Goal: Transaction & Acquisition: Purchase product/service

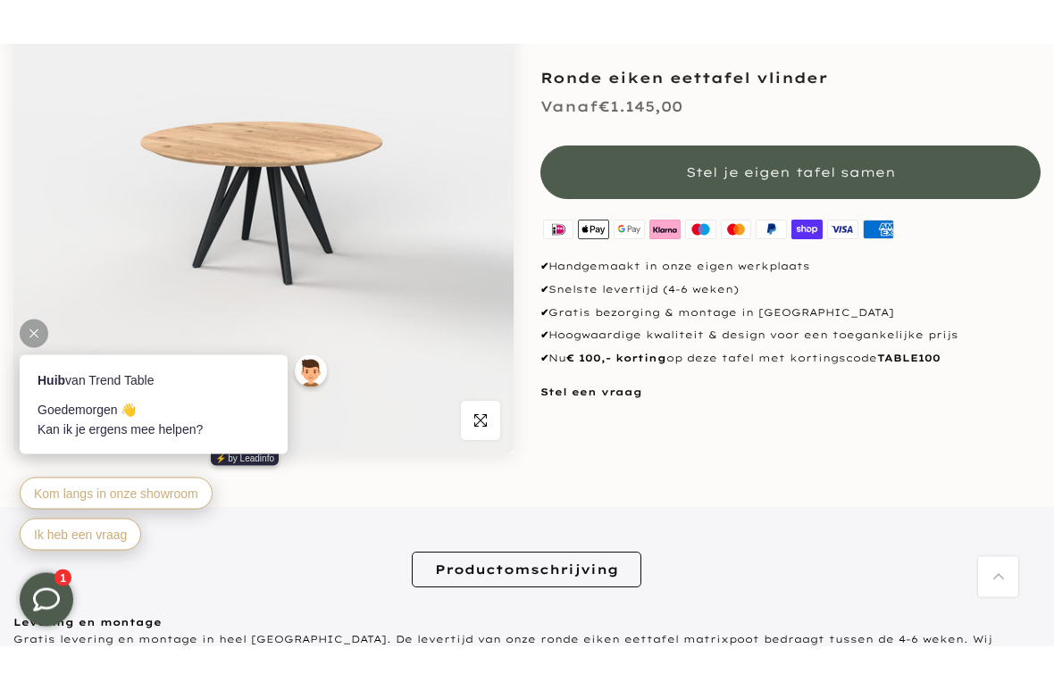
scroll to position [316, 0]
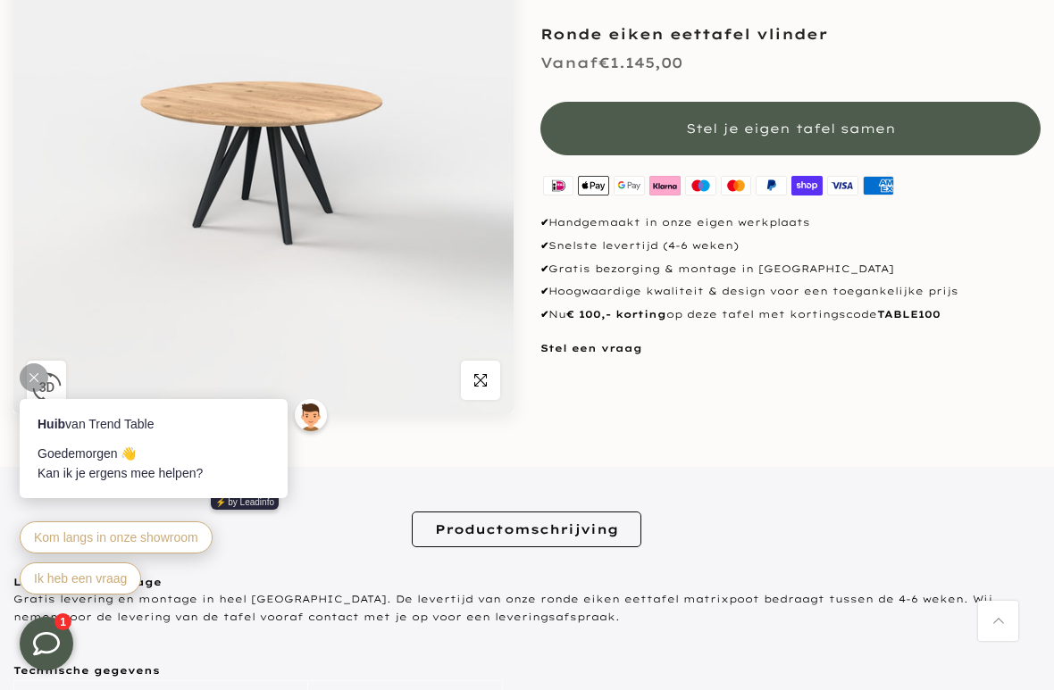
click at [287, 201] on img at bounding box center [263, 163] width 500 height 500
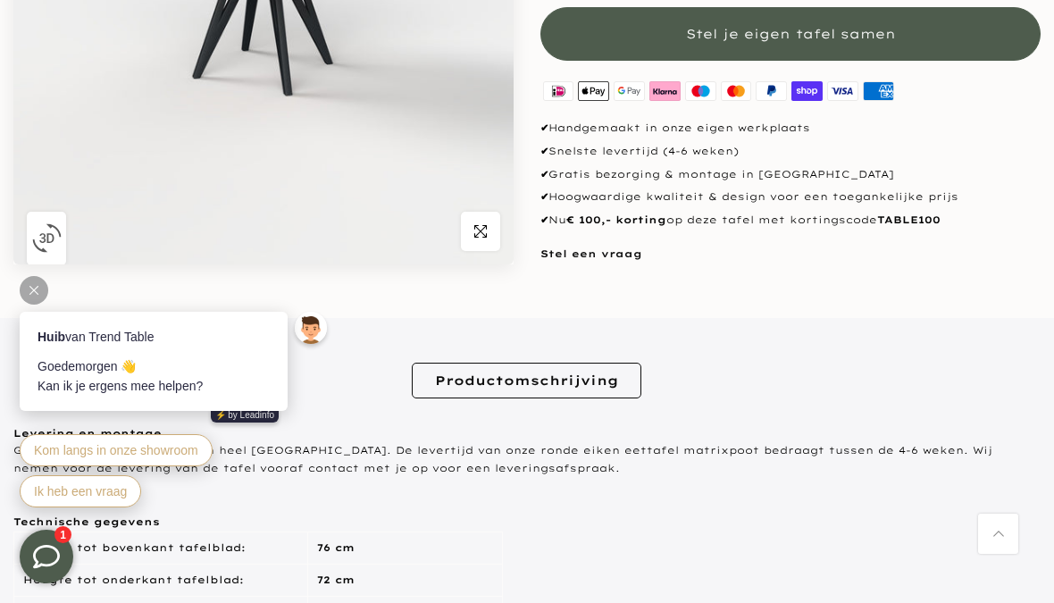
click at [580, 370] on link "Productomschrijving" at bounding box center [526, 381] width 229 height 36
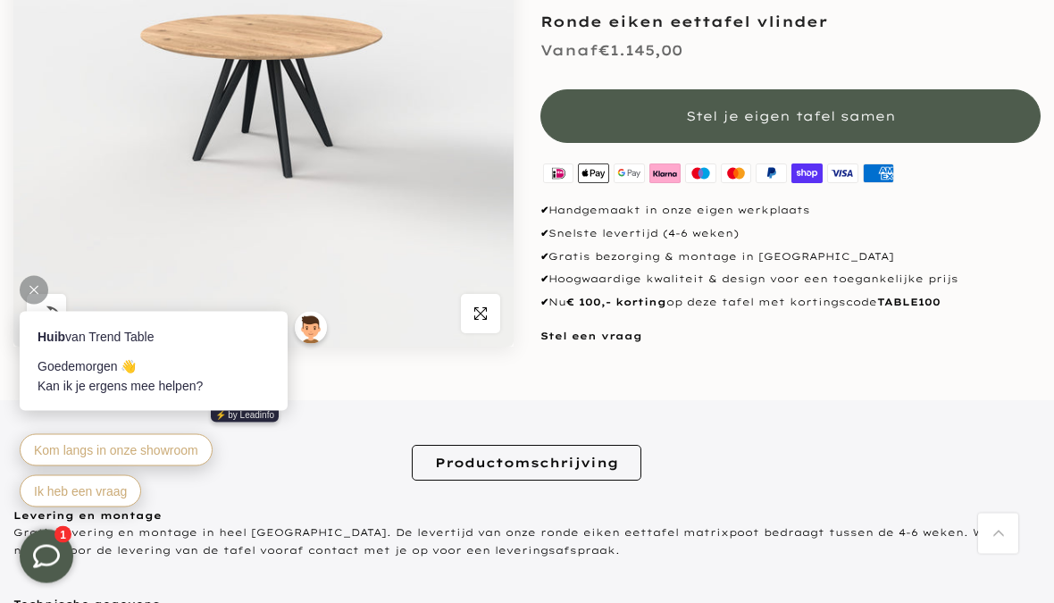
scroll to position [380, 0]
click at [866, 116] on span "Stel je eigen tafel samen" at bounding box center [791, 117] width 210 height 16
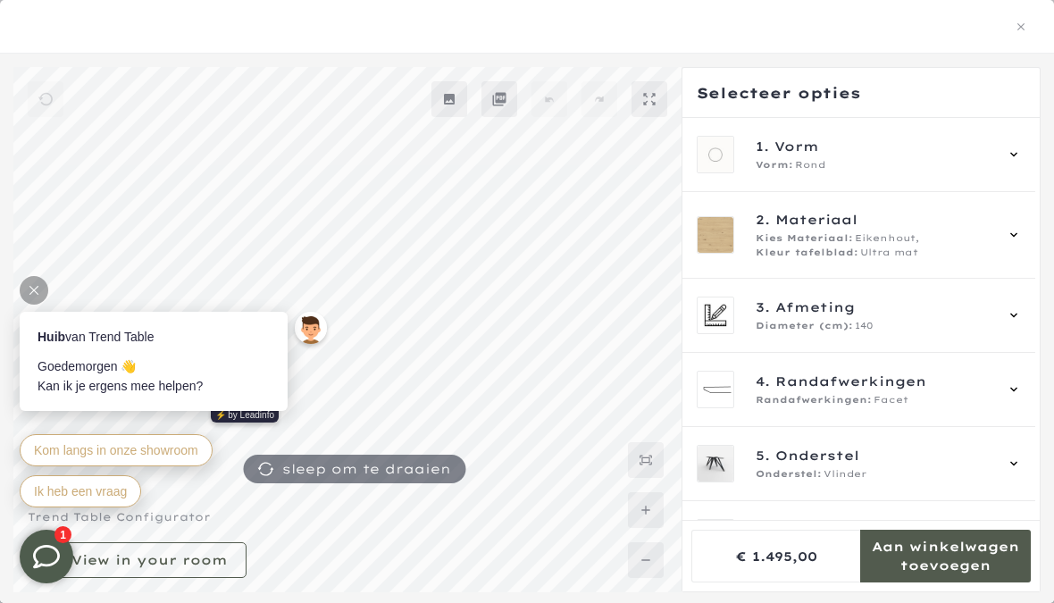
click at [1021, 310] on icon at bounding box center [1013, 315] width 14 height 14
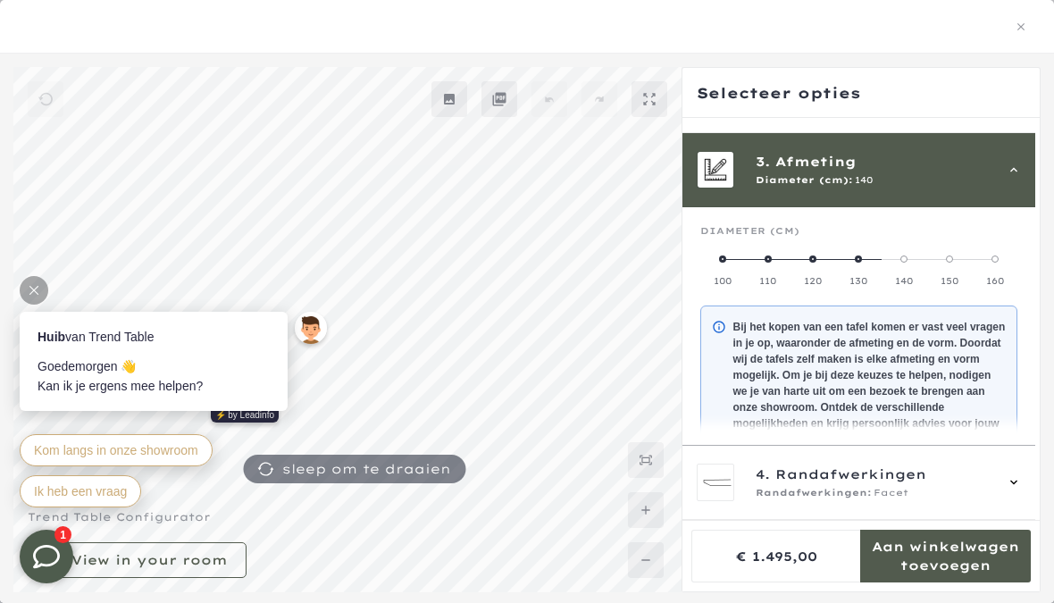
scroll to position [161, 0]
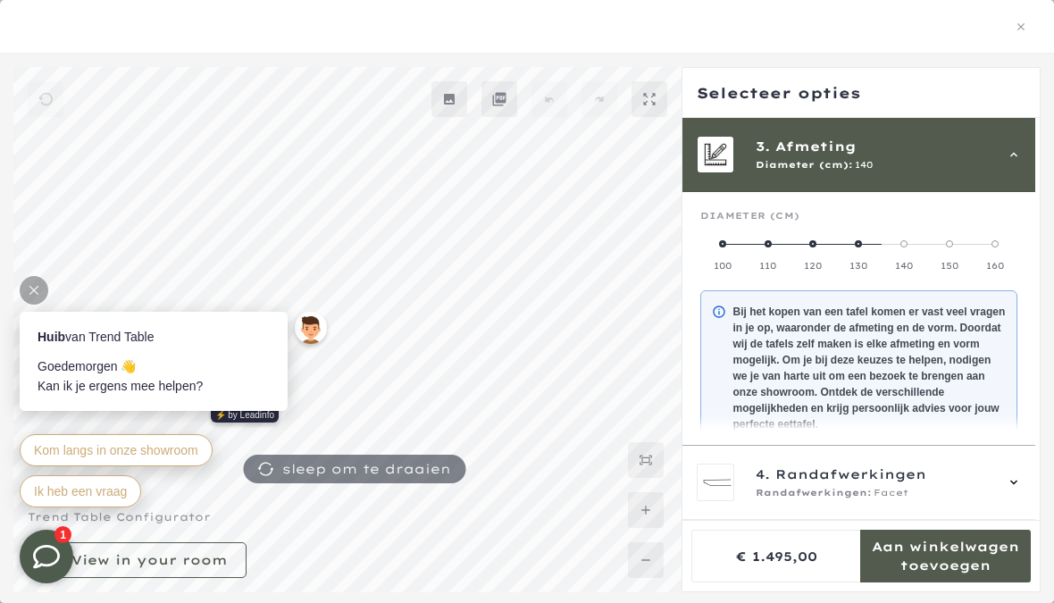
click at [825, 257] on label "120" at bounding box center [813, 255] width 46 height 36
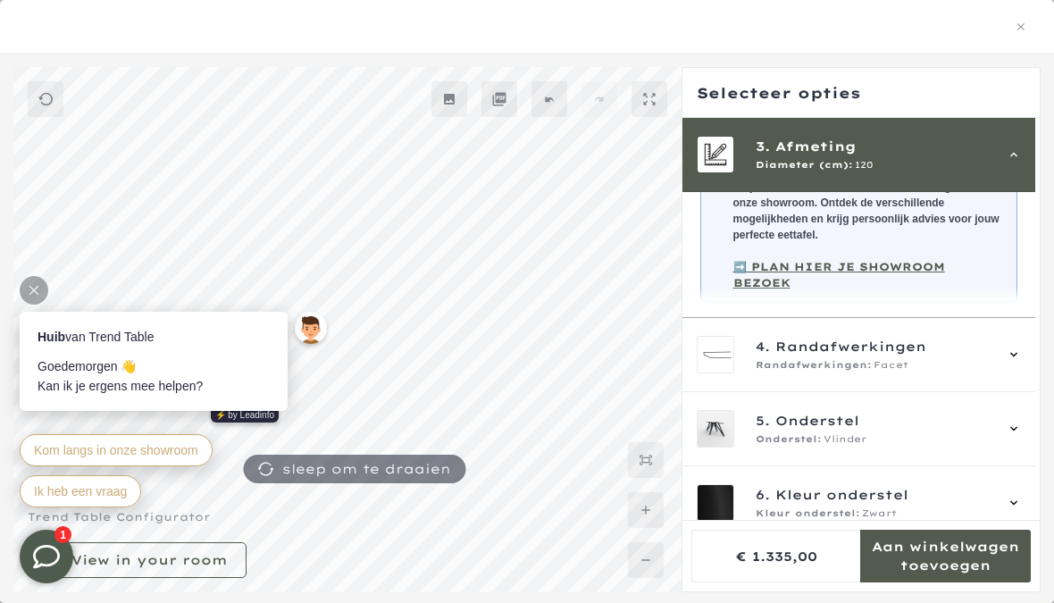
scroll to position [351, 0]
click at [1020, 346] on div "4. Randafwerkingen Randafwerkingen: Facet" at bounding box center [859, 354] width 325 height 38
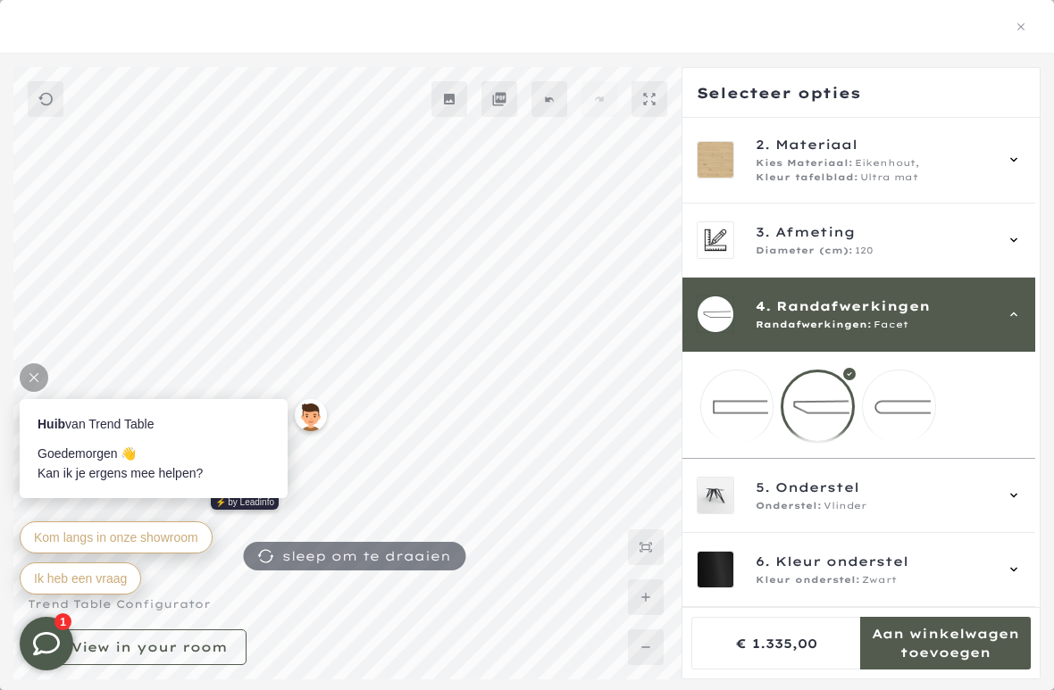
scroll to position [573, 0]
click at [930, 496] on span "5. Onderstel" at bounding box center [874, 488] width 238 height 20
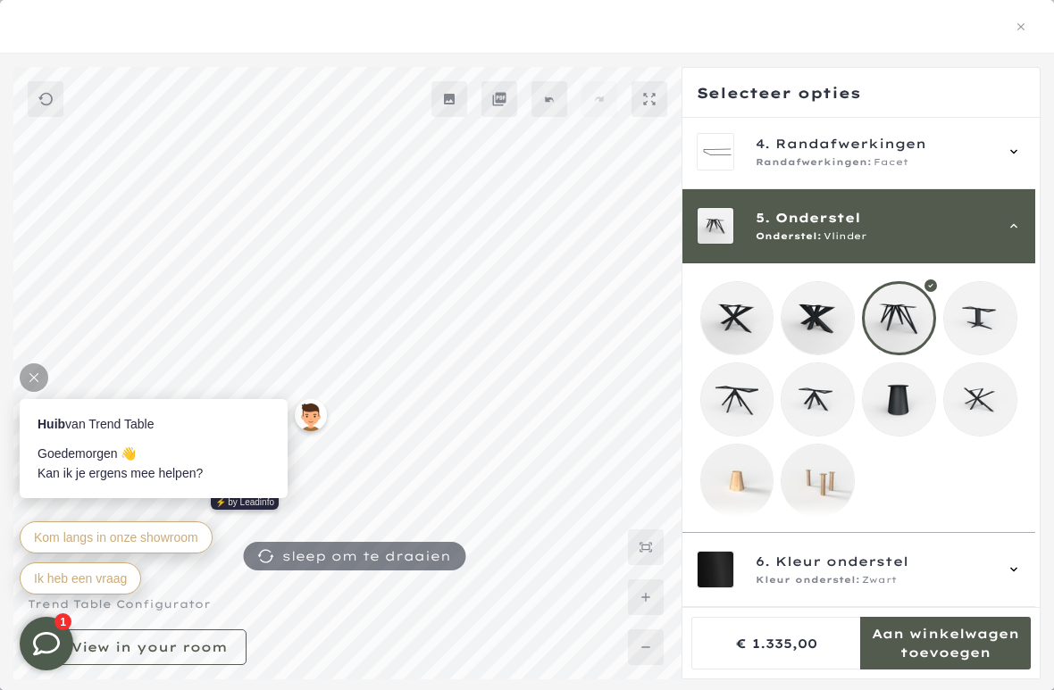
scroll to position [258, 0]
click at [915, 290] on div at bounding box center [899, 318] width 74 height 74
click at [993, 561] on span "6. Kleur onderstel" at bounding box center [874, 562] width 238 height 20
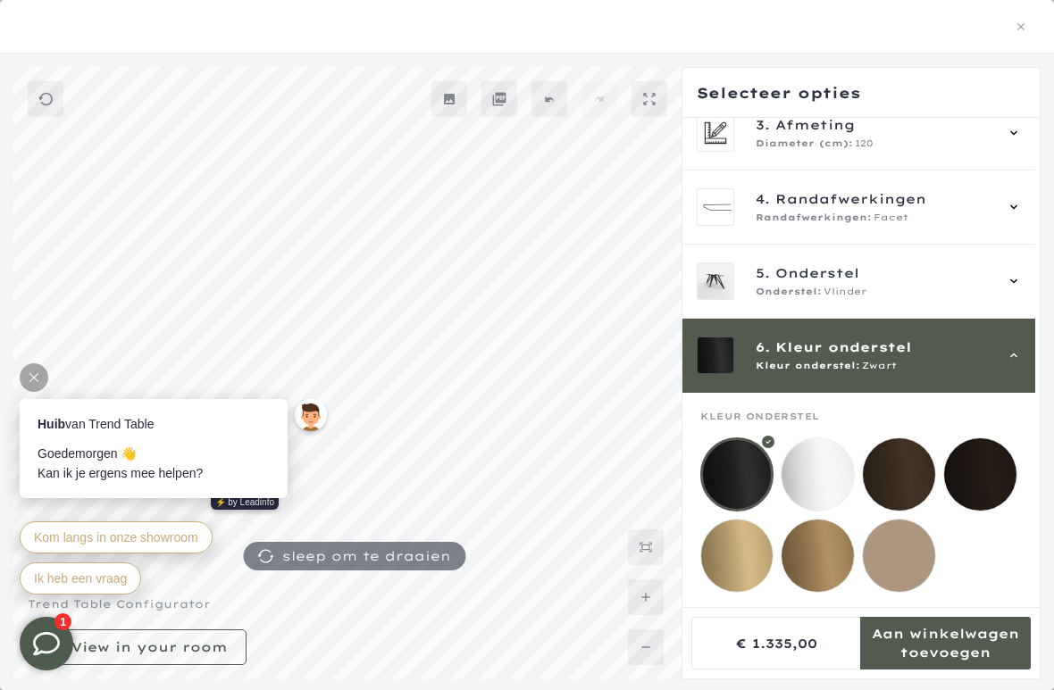
scroll to position [201, 0]
click at [922, 459] on mmq-loader at bounding box center [899, 474] width 72 height 72
click at [998, 455] on mmq-loader at bounding box center [980, 474] width 72 height 72
click at [747, 535] on mmq-loader at bounding box center [737, 556] width 72 height 72
click at [819, 538] on mmq-loader at bounding box center [817, 556] width 72 height 72
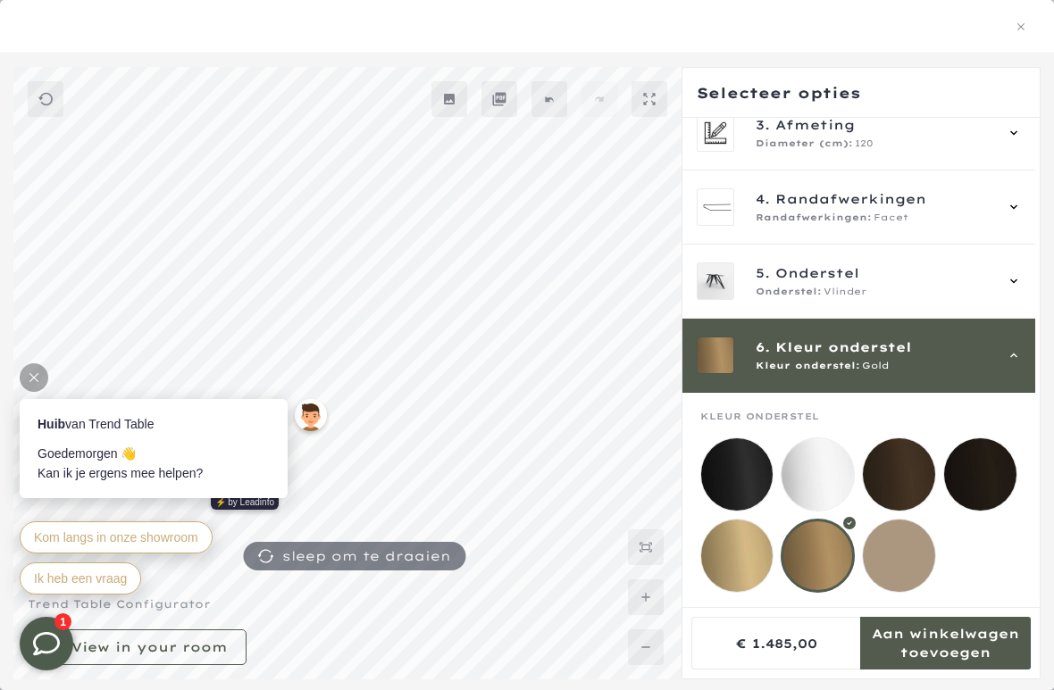
click at [913, 538] on mmq-loader at bounding box center [899, 556] width 72 height 72
click at [830, 438] on mmq-loader at bounding box center [817, 474] width 72 height 72
click at [743, 457] on mmq-loader at bounding box center [737, 474] width 72 height 72
click at [909, 467] on mmq-loader at bounding box center [899, 474] width 72 height 72
click at [996, 462] on mmq-loader at bounding box center [980, 474] width 72 height 72
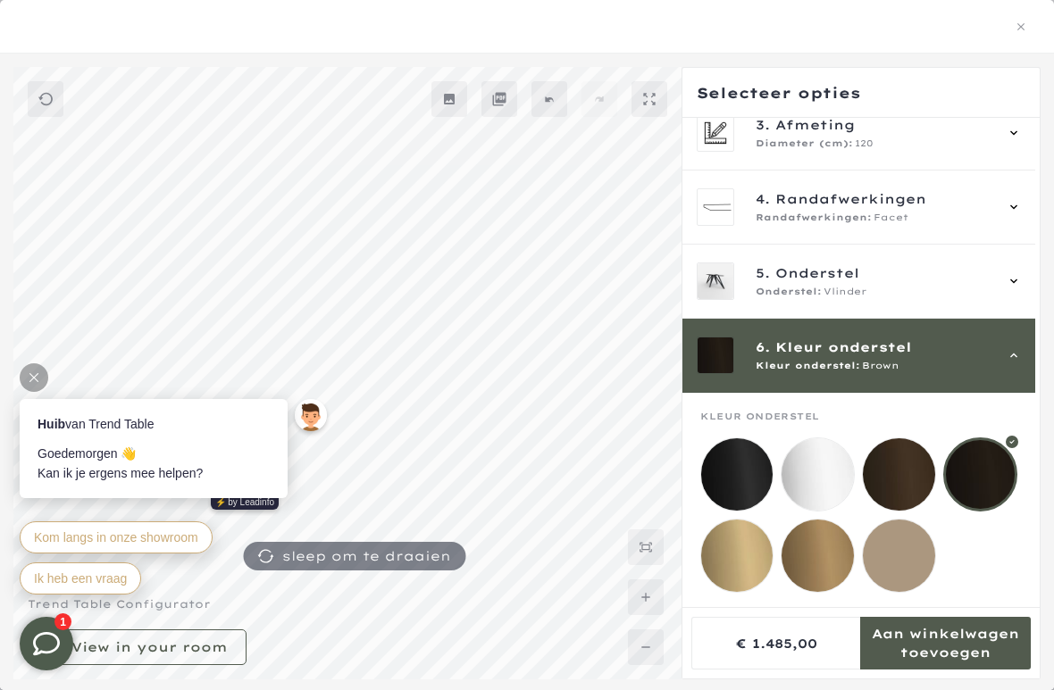
click at [907, 450] on mmq-loader at bounding box center [899, 474] width 72 height 72
click at [747, 438] on mmq-loader at bounding box center [737, 474] width 72 height 72
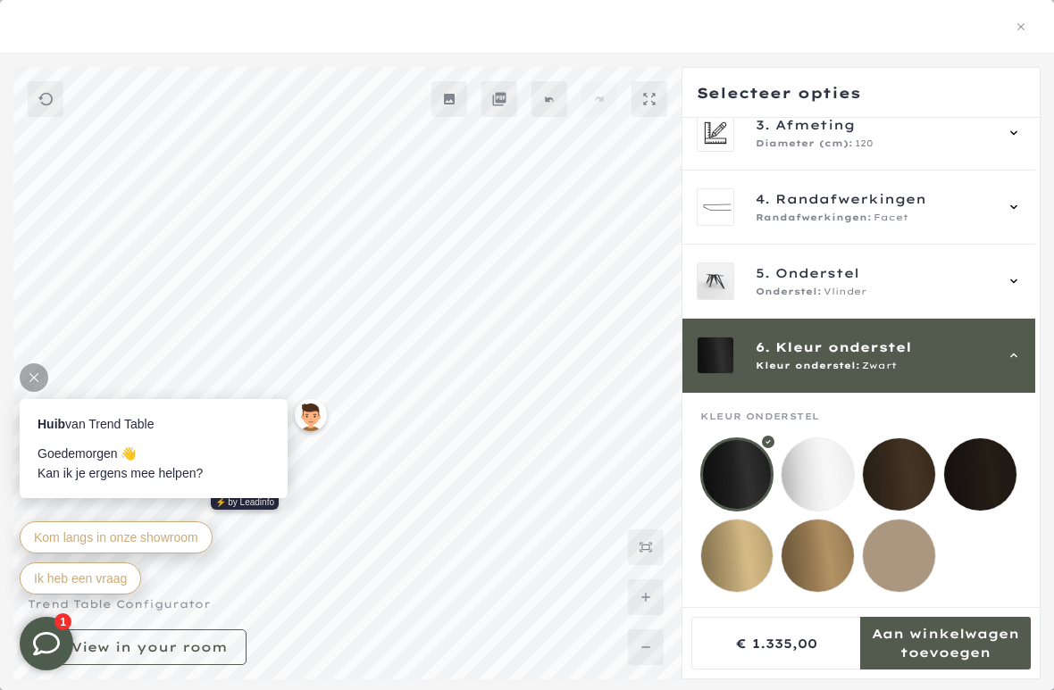
scroll to position [2123, 0]
click at [1026, 28] on icon "button" at bounding box center [1020, 27] width 13 height 13
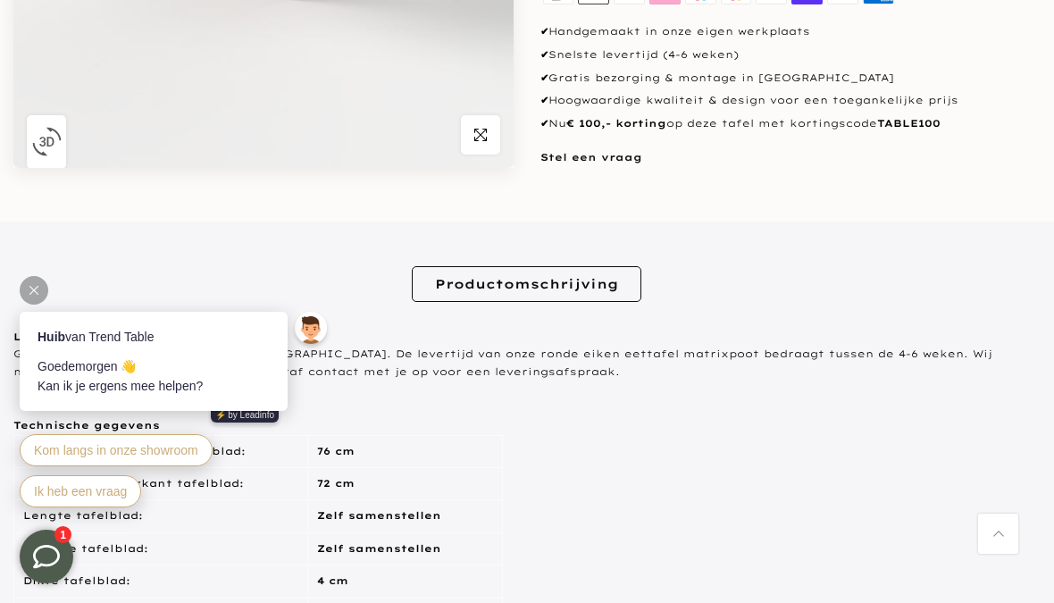
scroll to position [515, 0]
